Goal: Task Accomplishment & Management: Use online tool/utility

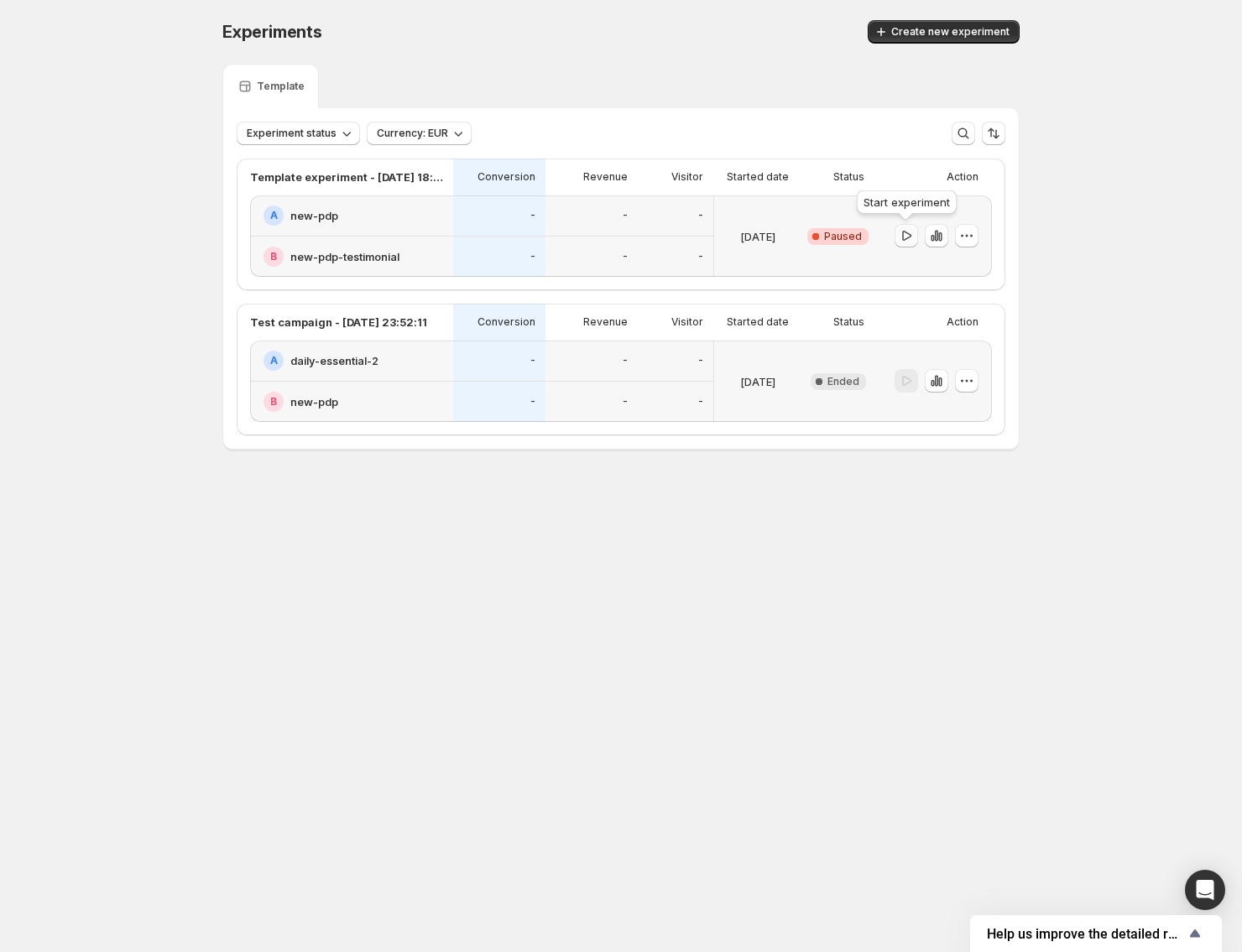
click at [914, 240] on icon "button" at bounding box center [906, 236] width 17 height 17
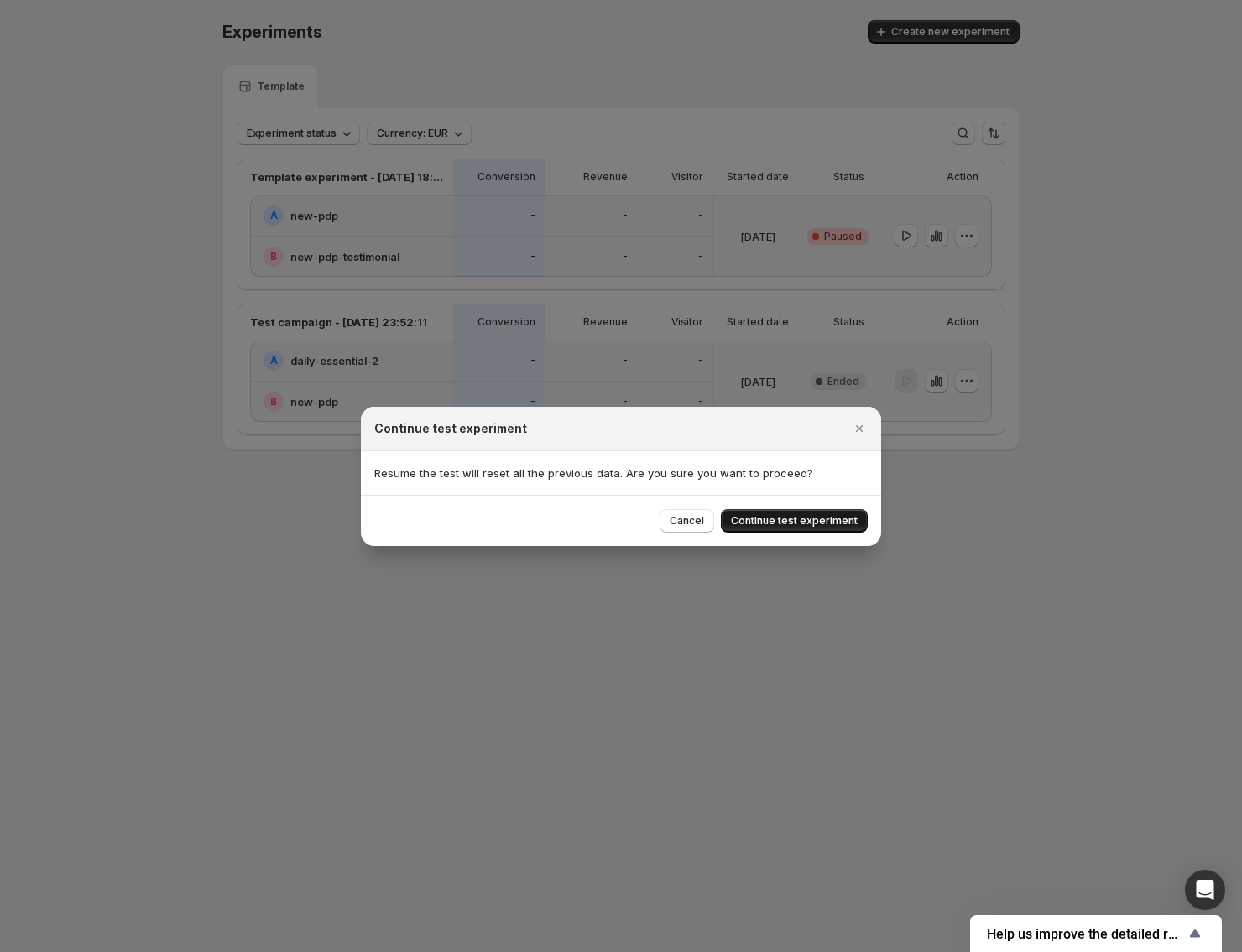
click at [828, 521] on span "Continue test experiment" at bounding box center [794, 521] width 127 height 13
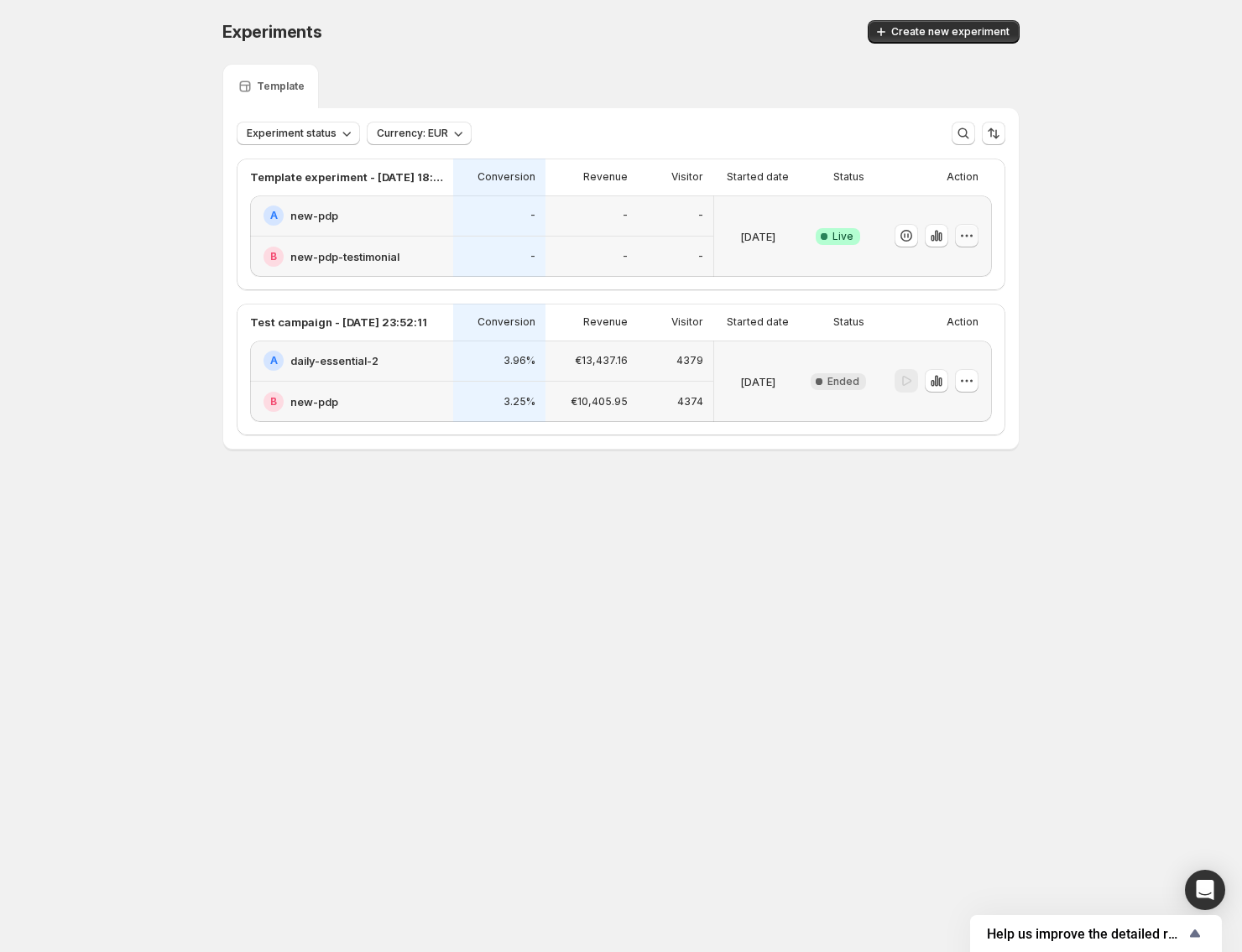
click at [978, 236] on button "button" at bounding box center [966, 235] width 23 height 23
click at [372, 201] on div "A new-pdp" at bounding box center [352, 216] width 203 height 41
click at [482, 233] on div "-" at bounding box center [499, 216] width 92 height 41
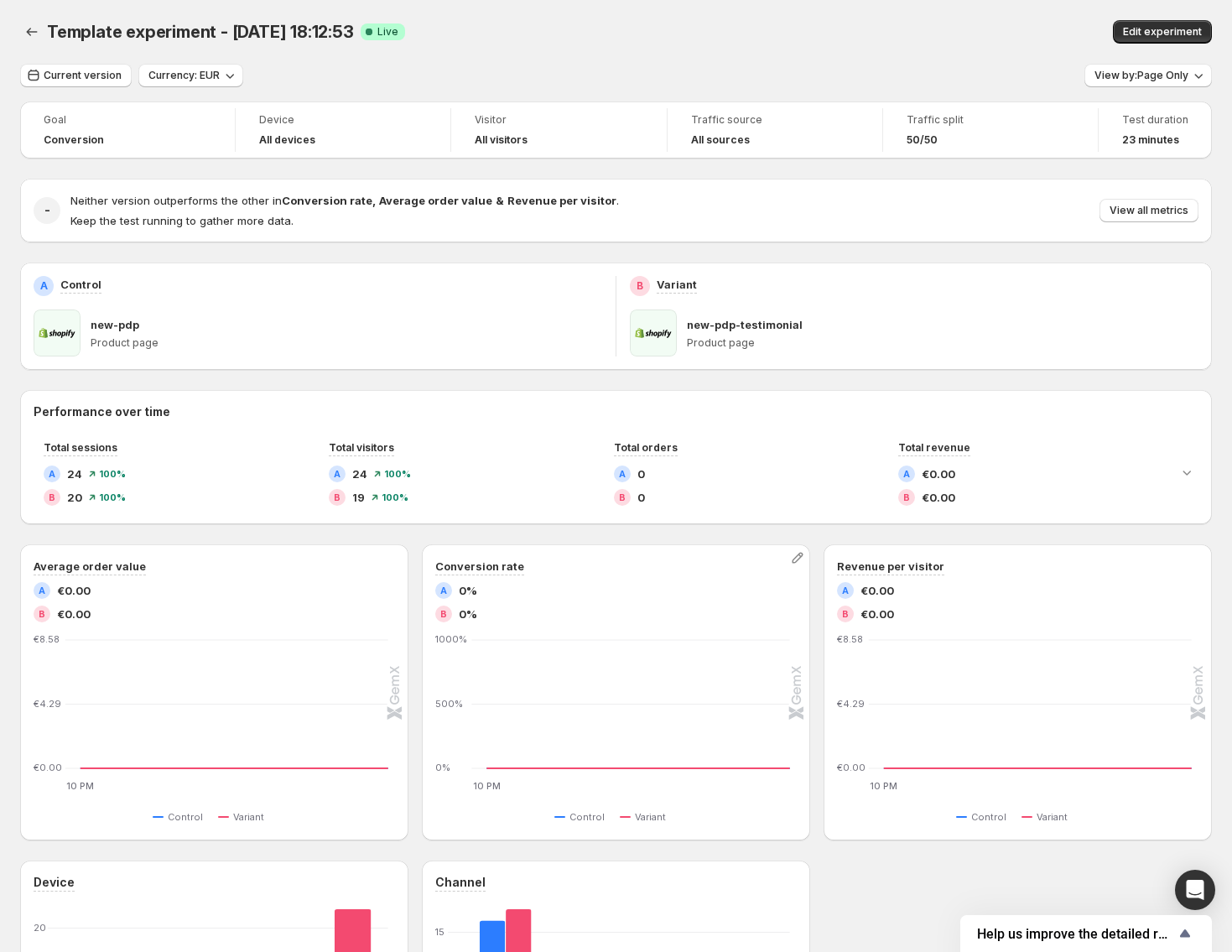
scroll to position [328, 0]
